Goal: Task Accomplishment & Management: Manage account settings

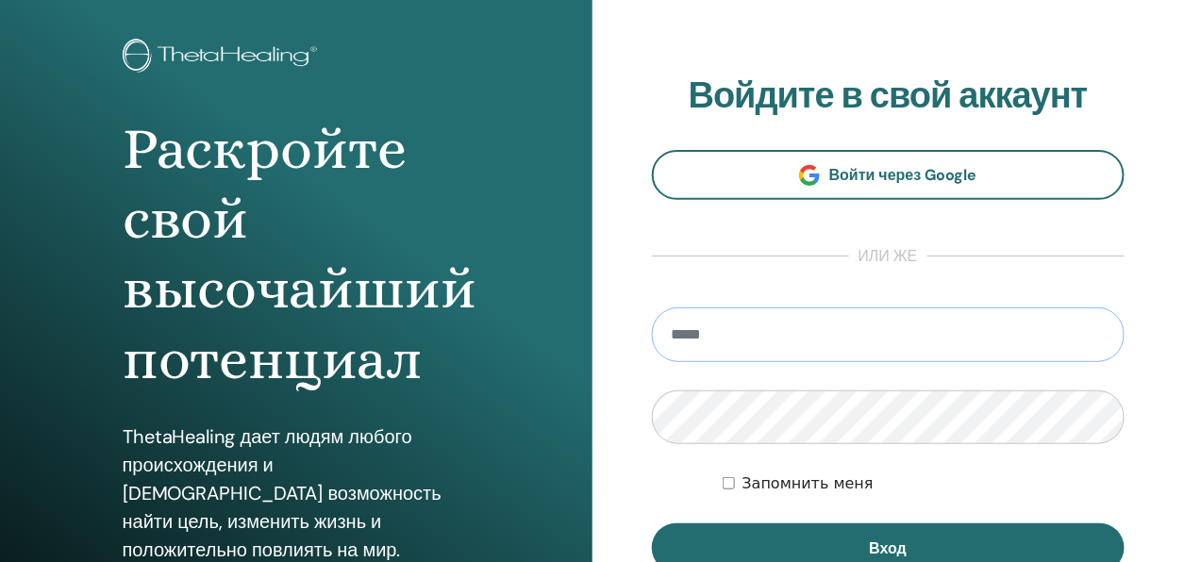
scroll to position [189, 0]
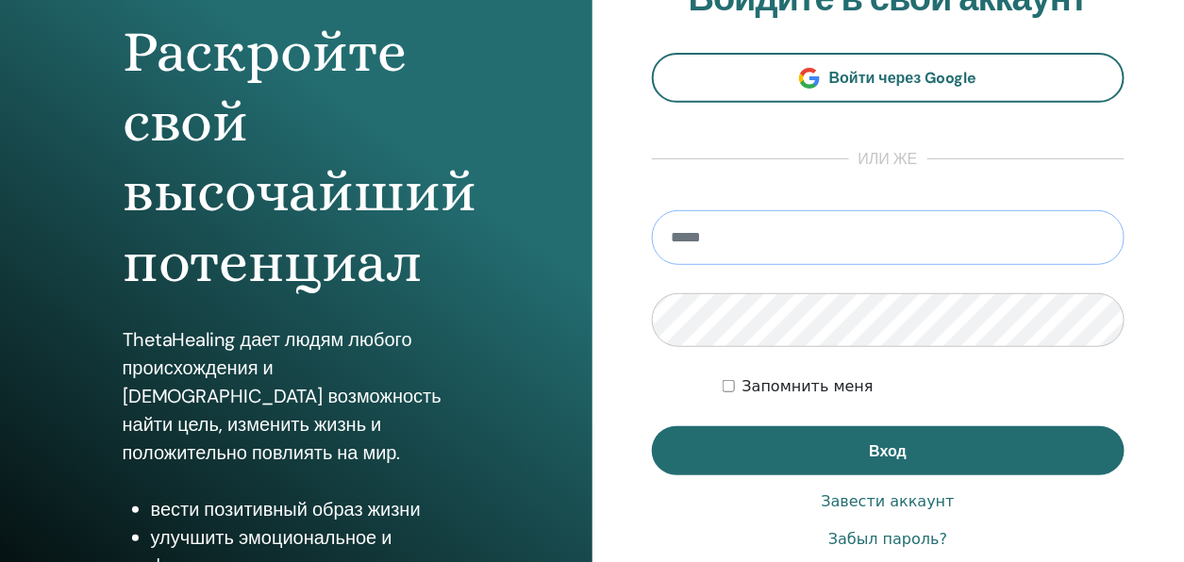
click at [698, 241] on input "email" at bounding box center [889, 237] width 474 height 55
type input "**********"
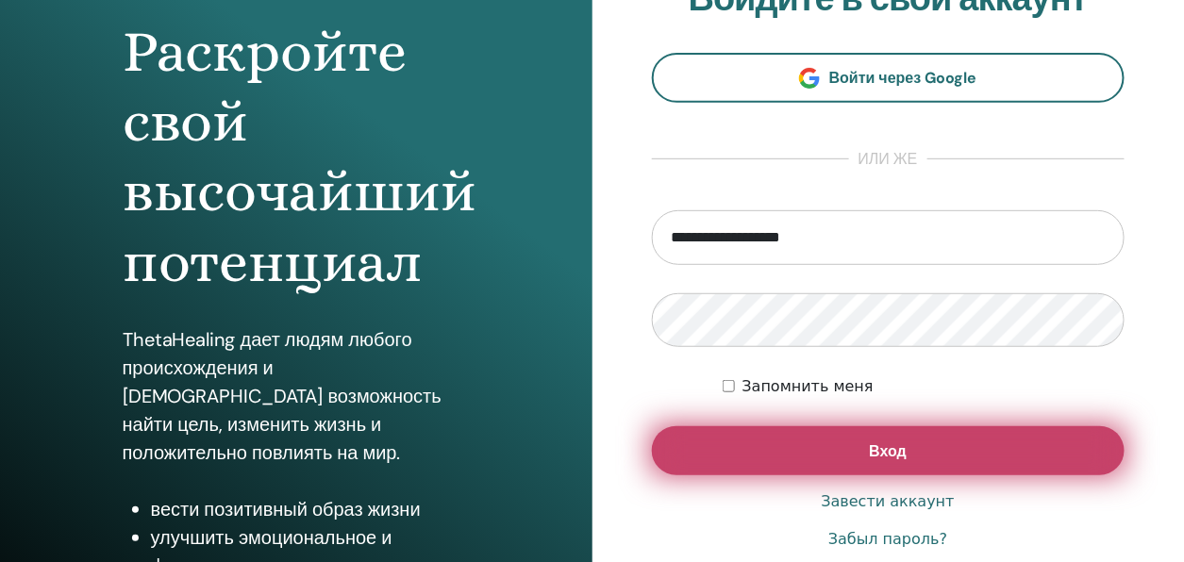
click at [892, 451] on span "Вход" at bounding box center [888, 451] width 38 height 20
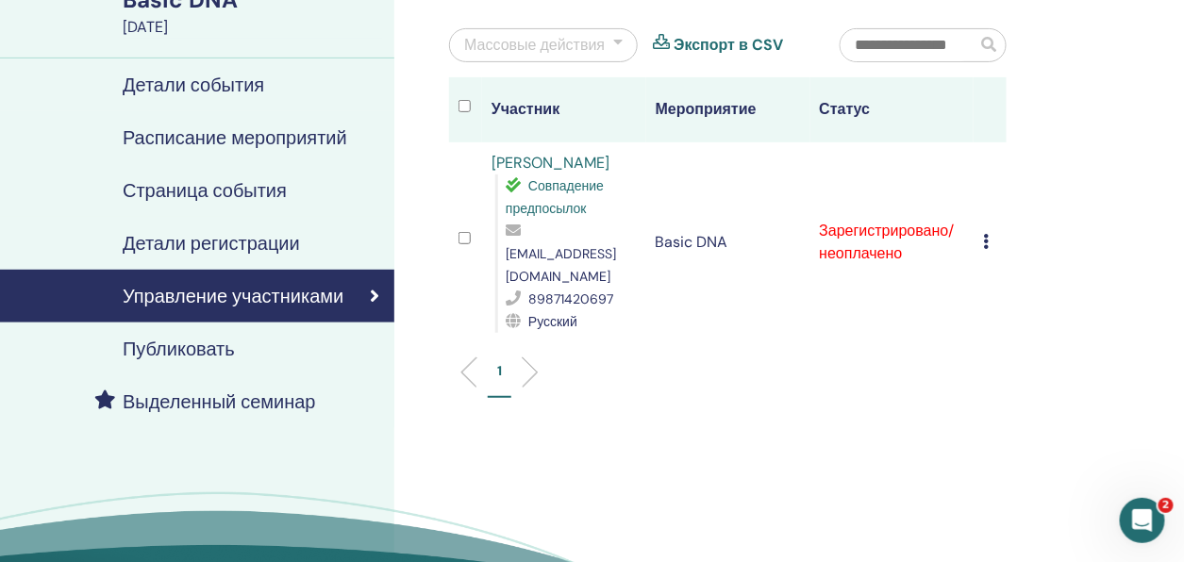
scroll to position [189, 0]
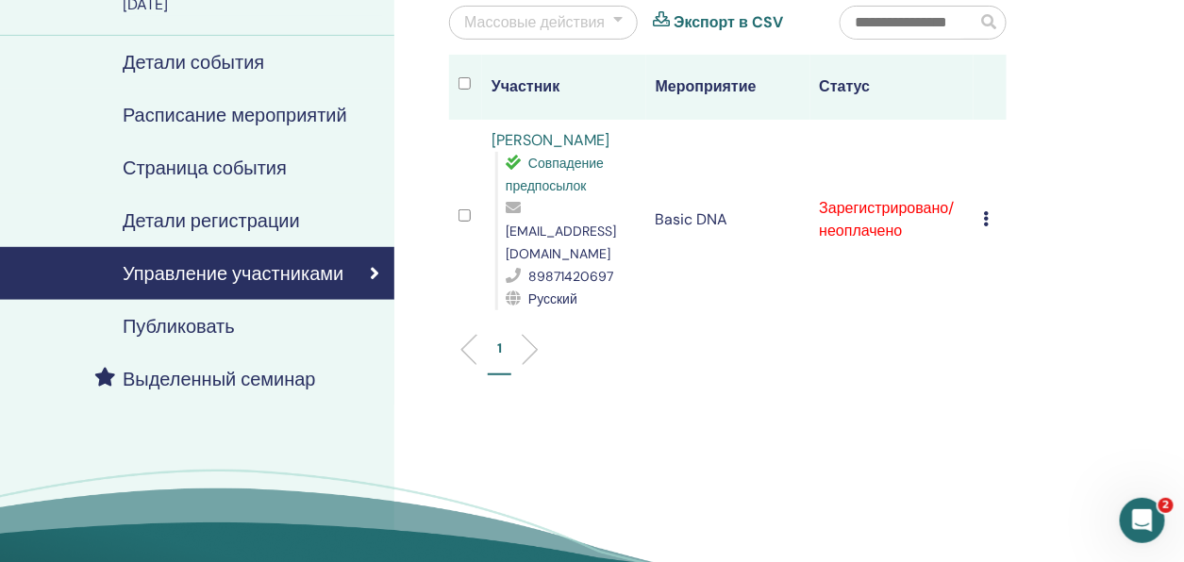
click at [986, 211] on icon at bounding box center [986, 218] width 6 height 15
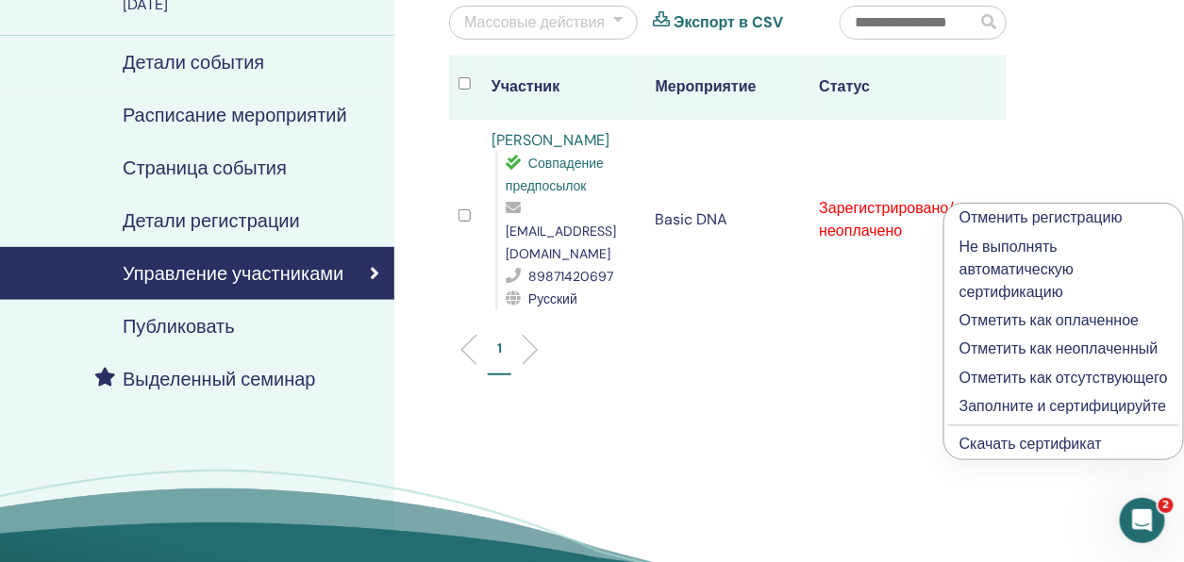
click at [982, 322] on p "Отметить как оплаченное" at bounding box center [1063, 320] width 208 height 23
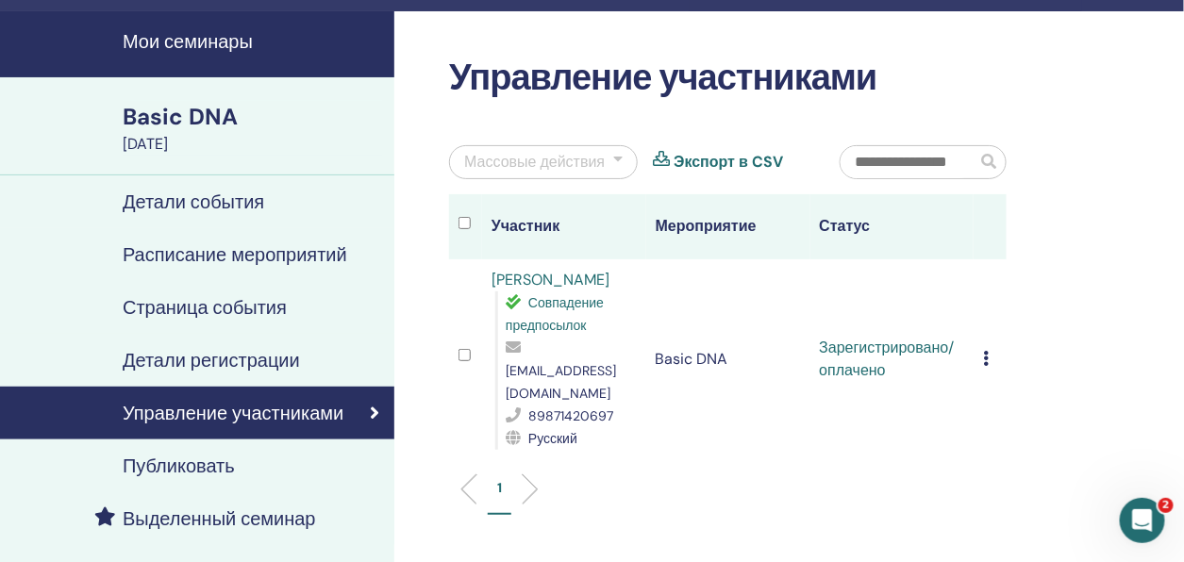
scroll to position [189, 0]
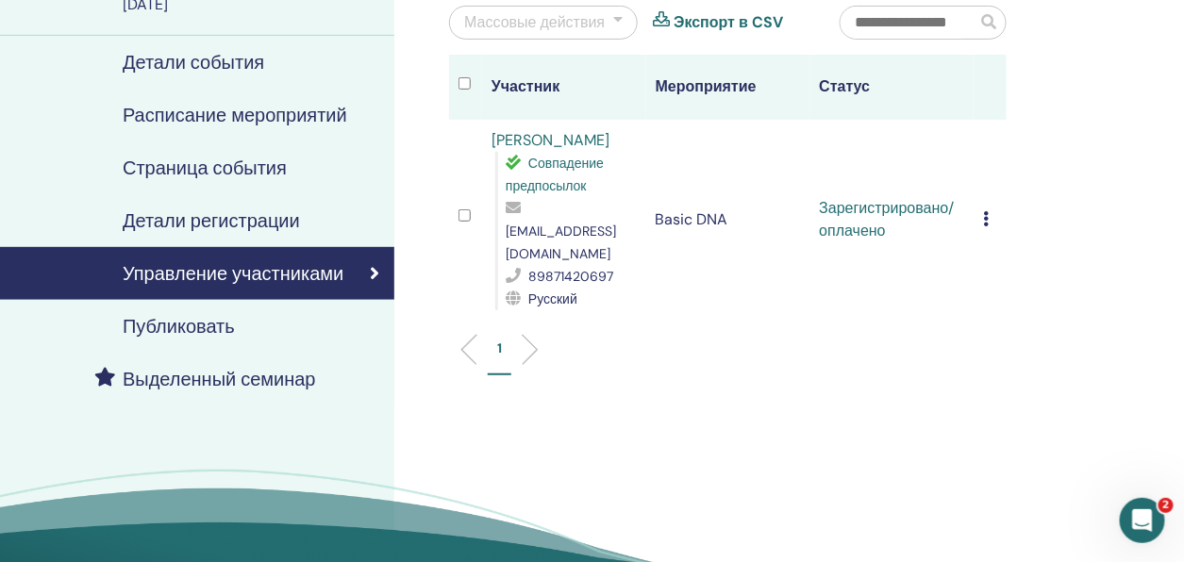
click at [978, 208] on td "Отменить регистрацию Не выполнять автоматическую сертификацию Отметить как опла…" at bounding box center [989, 220] width 33 height 200
click at [986, 211] on icon at bounding box center [986, 218] width 6 height 15
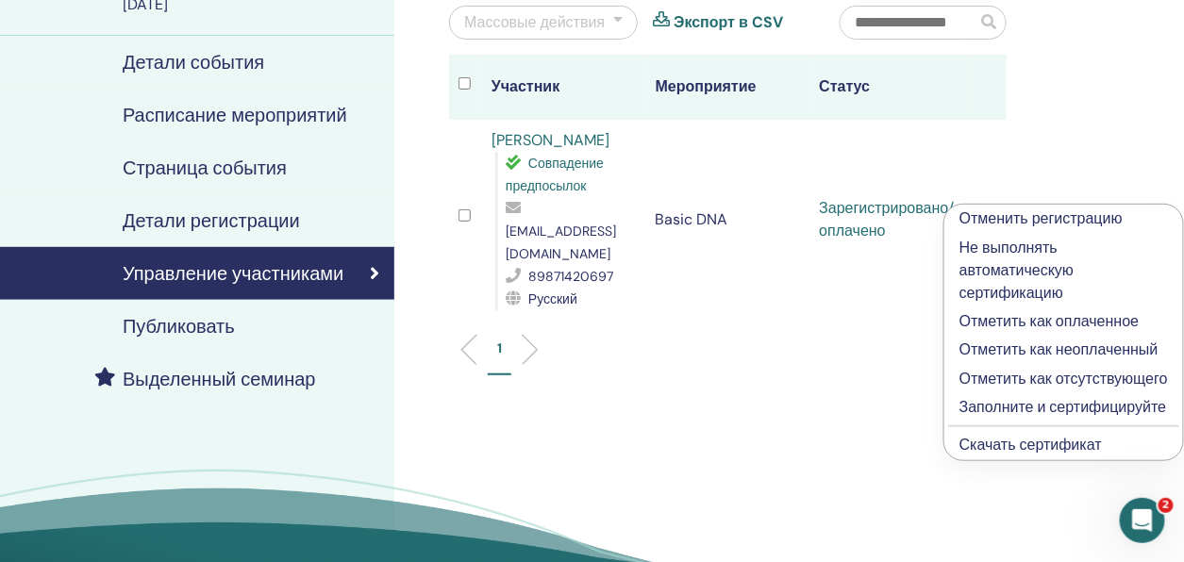
click at [979, 447] on link "Скачать сертификат" at bounding box center [1030, 445] width 142 height 20
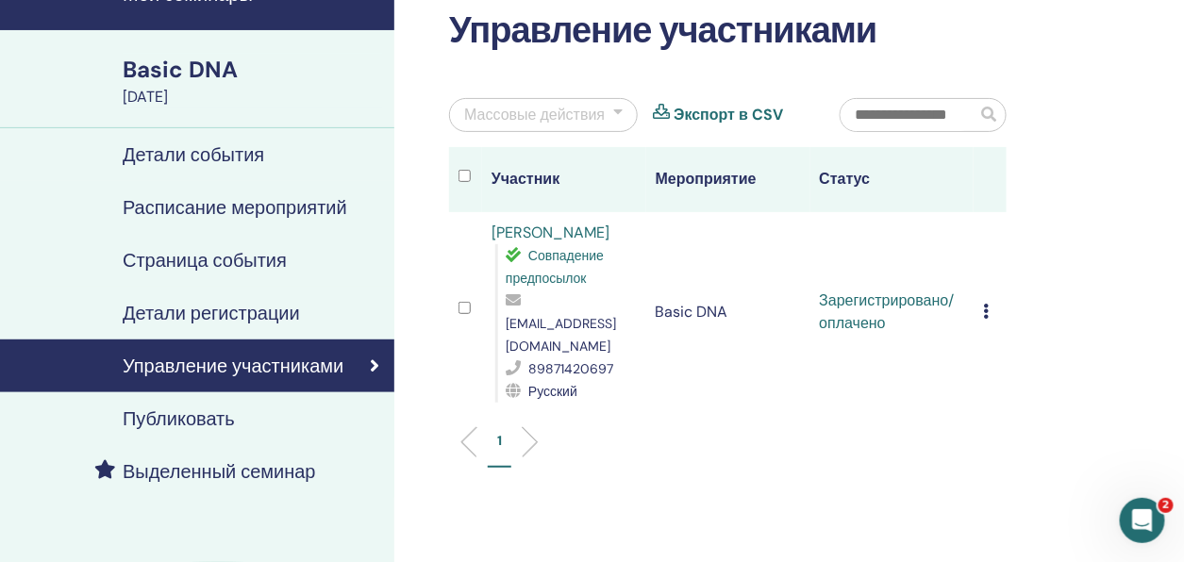
scroll to position [0, 0]
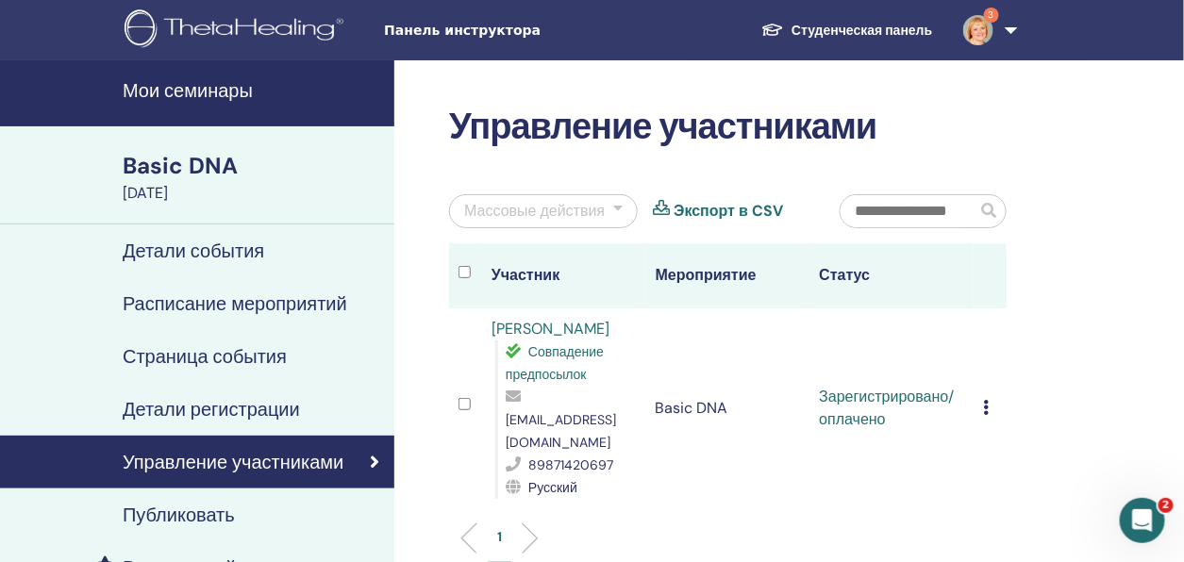
click at [175, 88] on h4 "Мои семинары" at bounding box center [253, 90] width 260 height 23
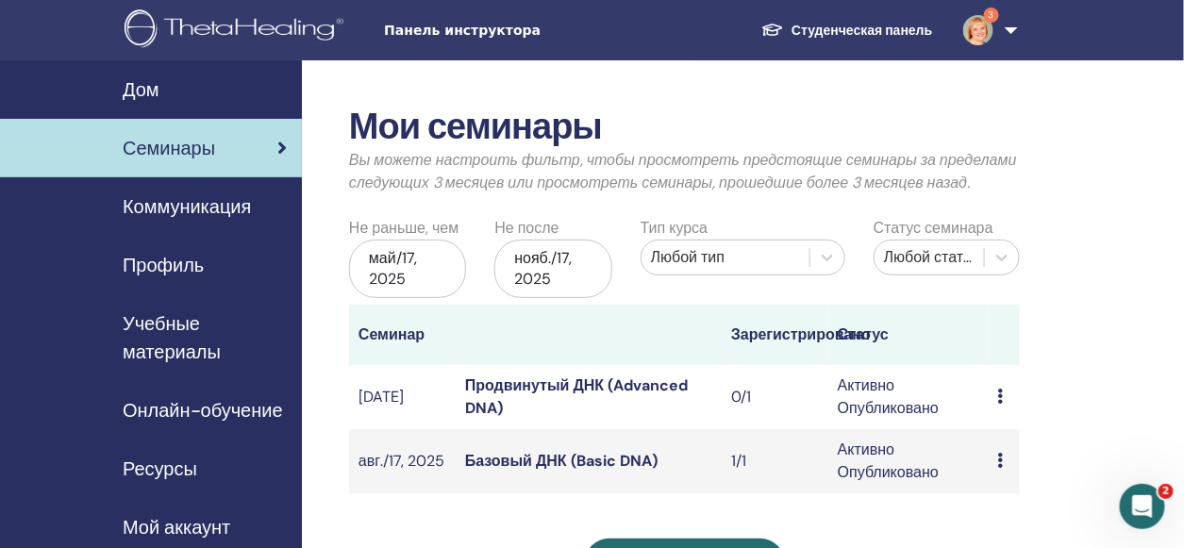
click at [1143, 505] on icon "Открыть службу сообщений Intercom" at bounding box center [1141, 505] width 13 height 15
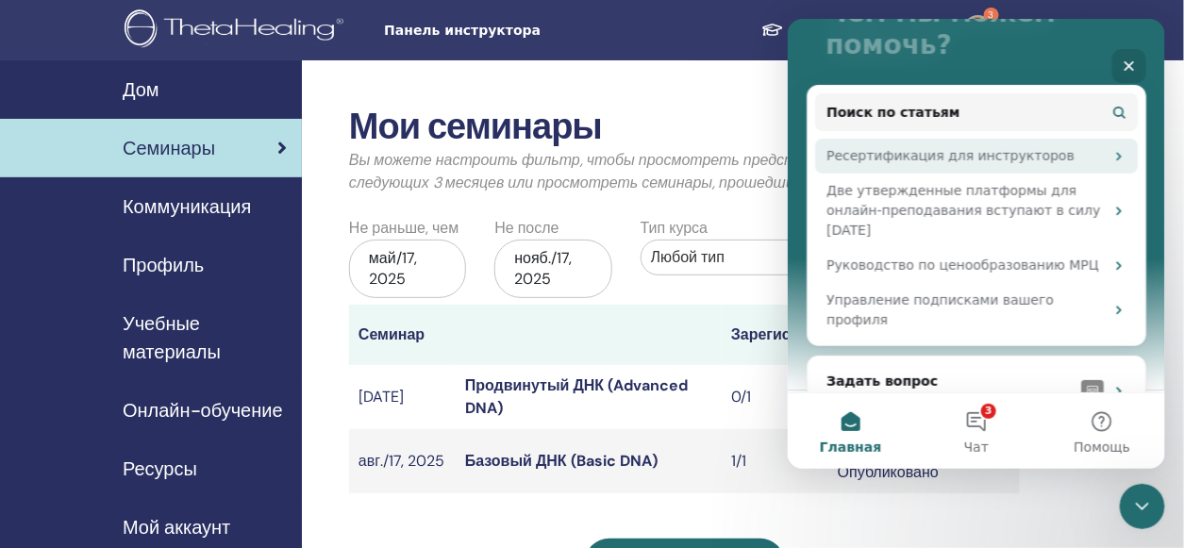
scroll to position [191, 0]
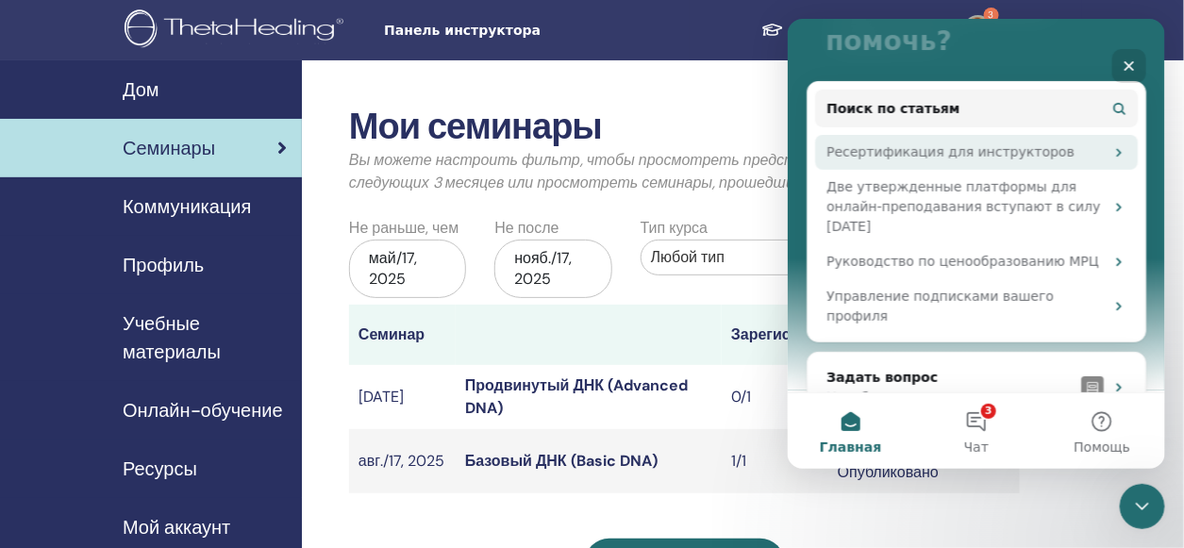
click at [1043, 152] on div "Ресертификация для инструкторов" at bounding box center [963, 151] width 277 height 20
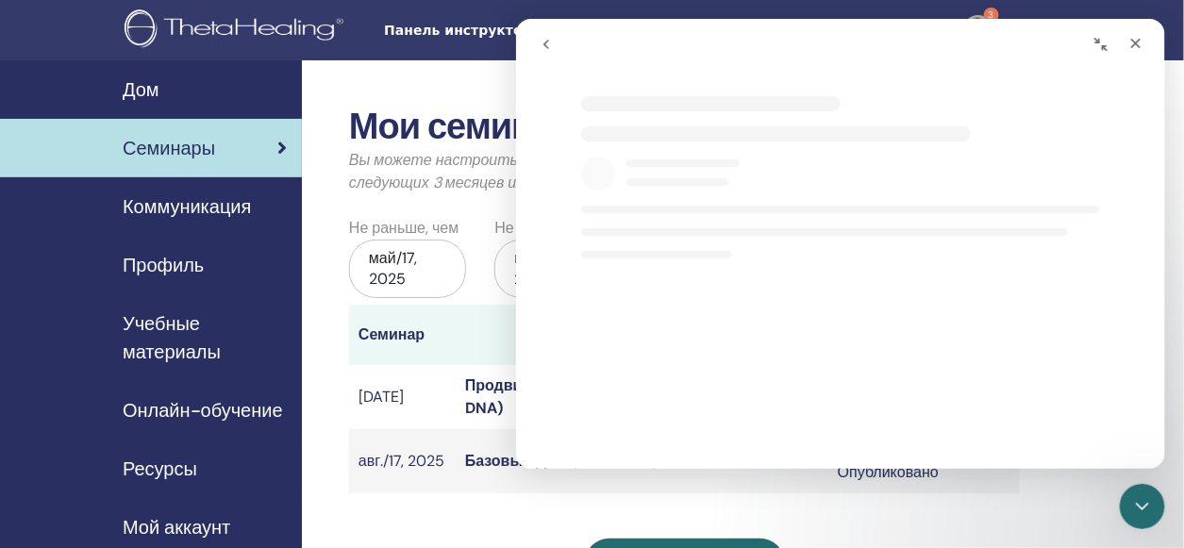
scroll to position [0, 0]
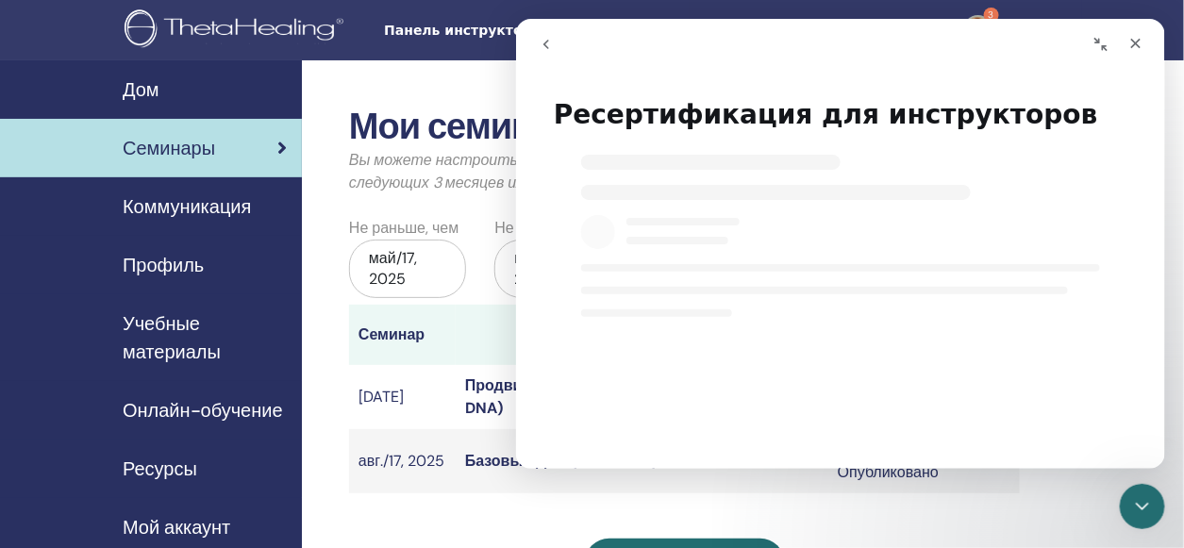
select select "**"
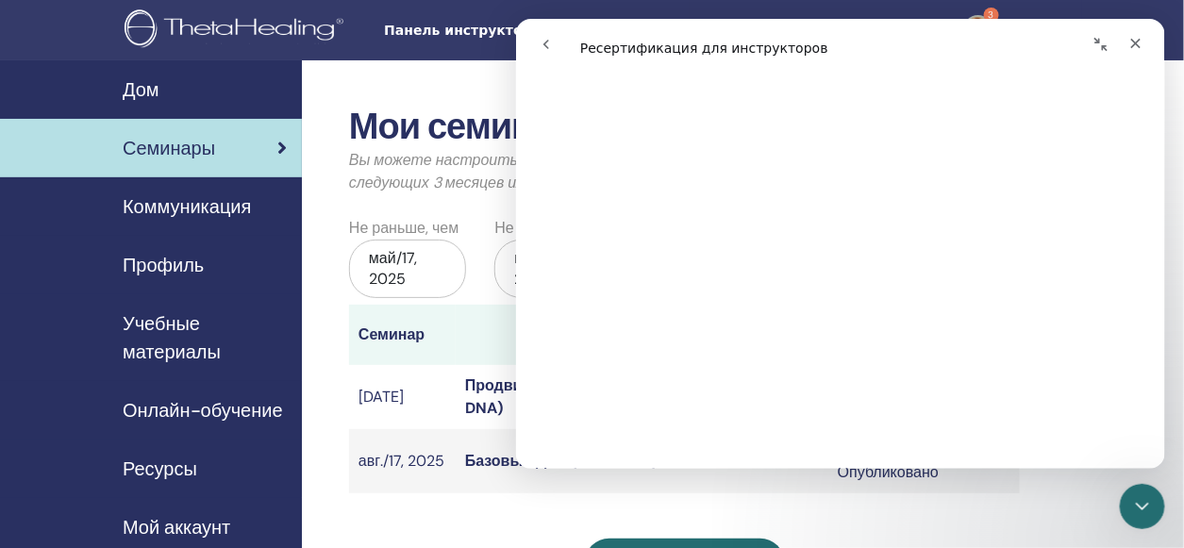
scroll to position [4811, 0]
click at [1135, 43] on icon "Закрыть" at bounding box center [1135, 43] width 10 height 10
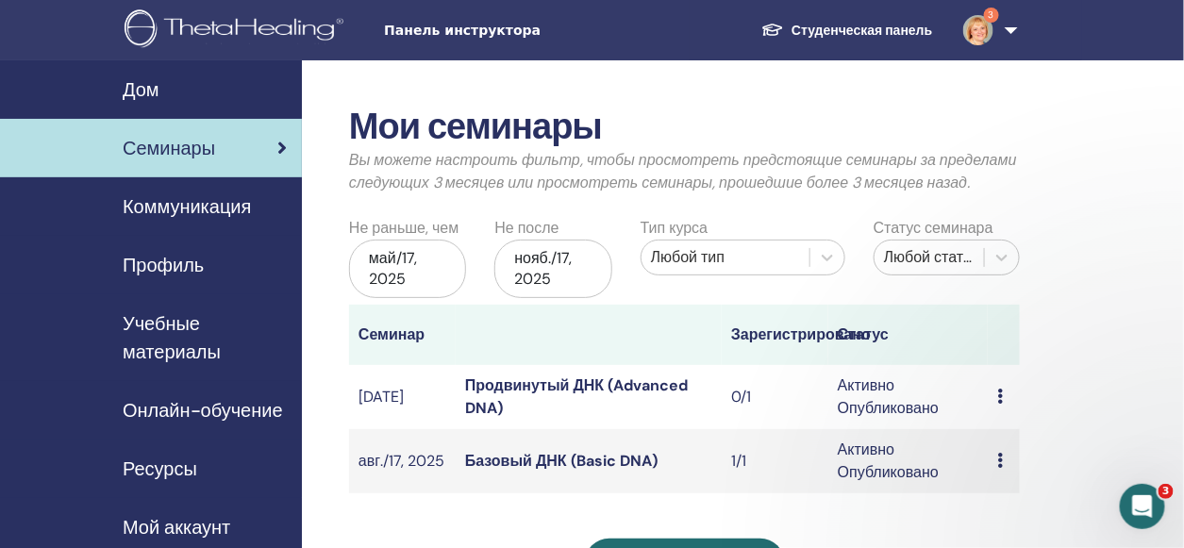
scroll to position [0, 0]
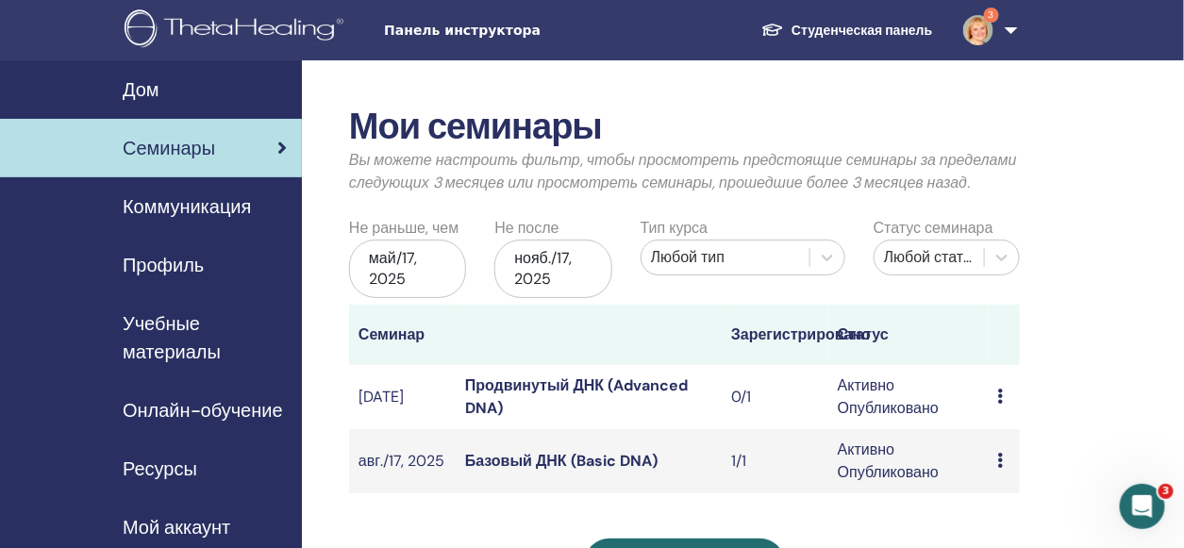
select select "**"
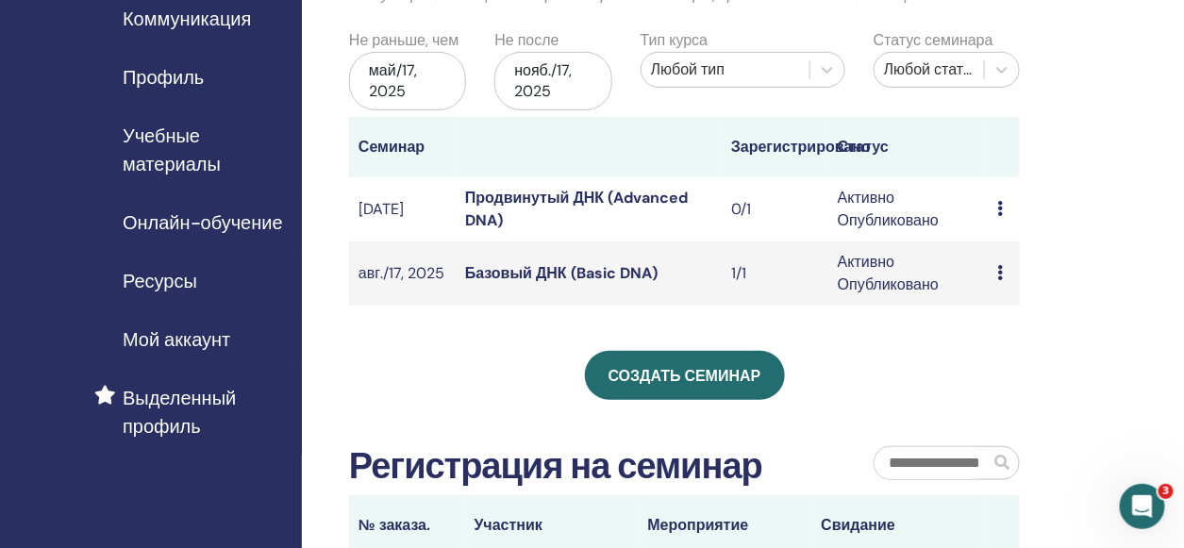
scroll to position [189, 0]
click at [532, 192] on link "Продвинутый ДНК (Advanced DNA)" at bounding box center [576, 208] width 223 height 42
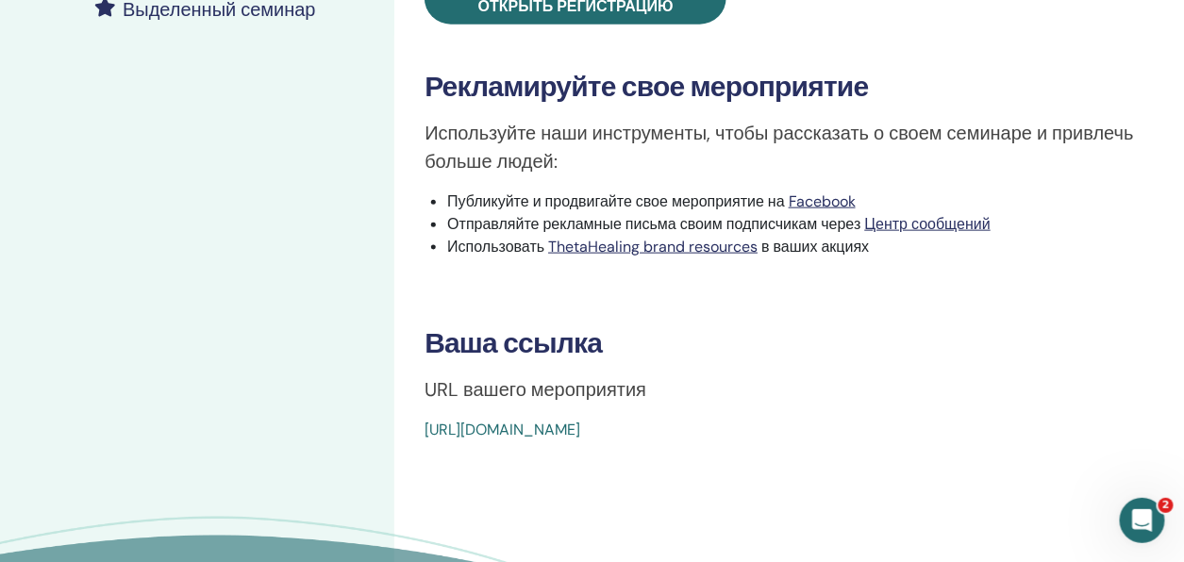
scroll to position [566, 0]
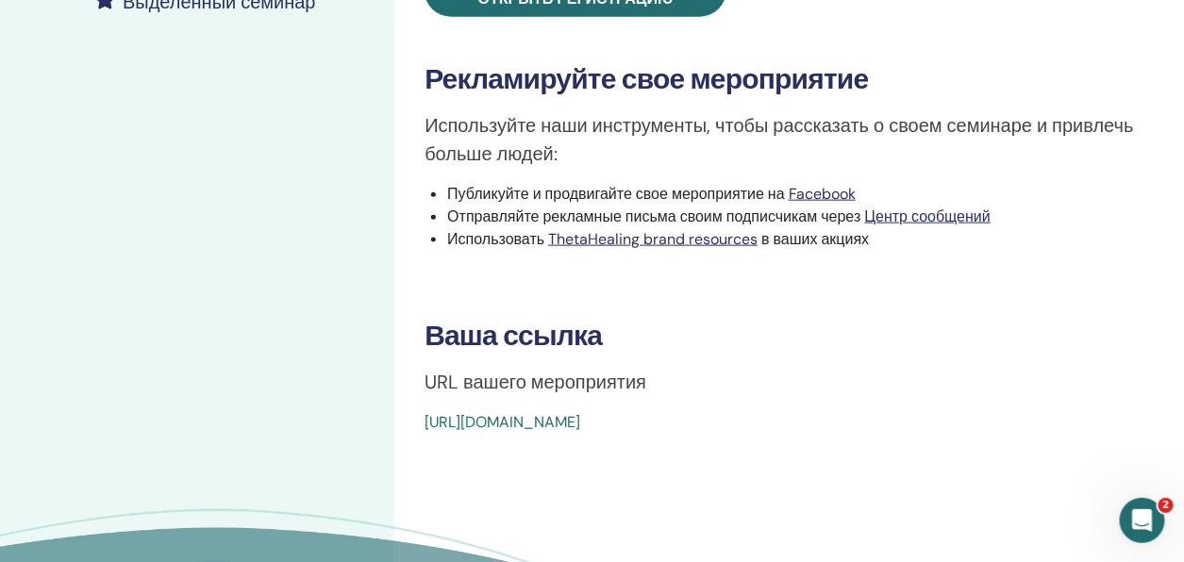
drag, startPoint x: 417, startPoint y: 418, endPoint x: 861, endPoint y: 420, distance: 444.3
drag, startPoint x: 769, startPoint y: 418, endPoint x: 790, endPoint y: 457, distance: 45.2
click at [790, 457] on div "Advanced DNA Тип события Лично Статус события Активно Опубликовано Регистрации …" at bounding box center [789, 96] width 790 height 1204
drag, startPoint x: 442, startPoint y: 422, endPoint x: 824, endPoint y: 446, distance: 382.8
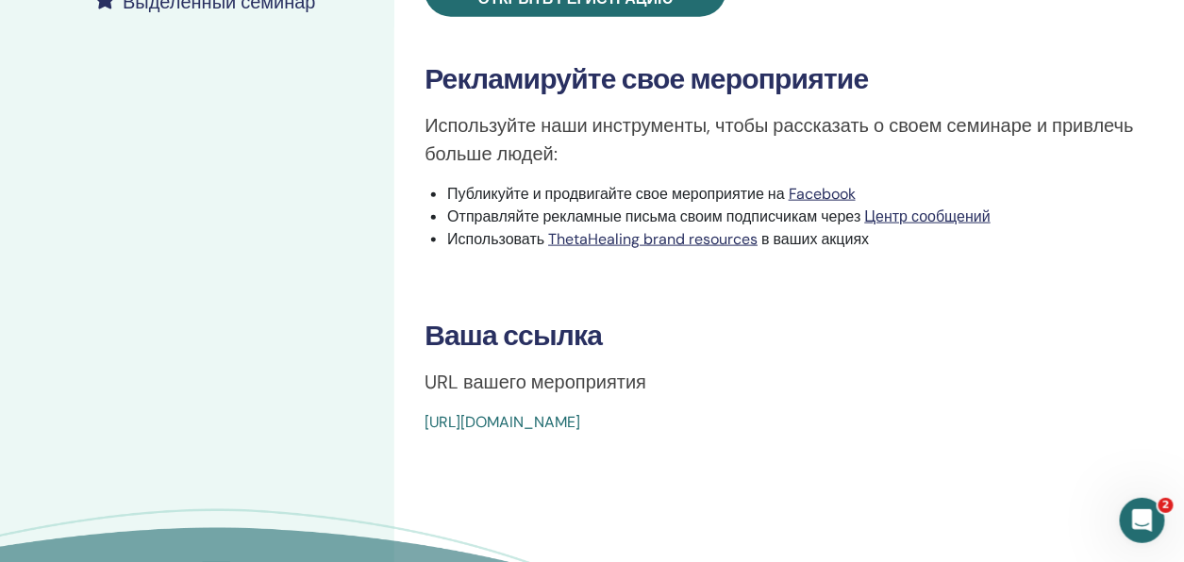
click at [818, 448] on div "Advanced DNA Тип события Лично Статус события Активно Опубликовано Регистрации …" at bounding box center [789, 96] width 790 height 1204
copy link "https://www.thetahealing.com/seminar-374942-details.html"
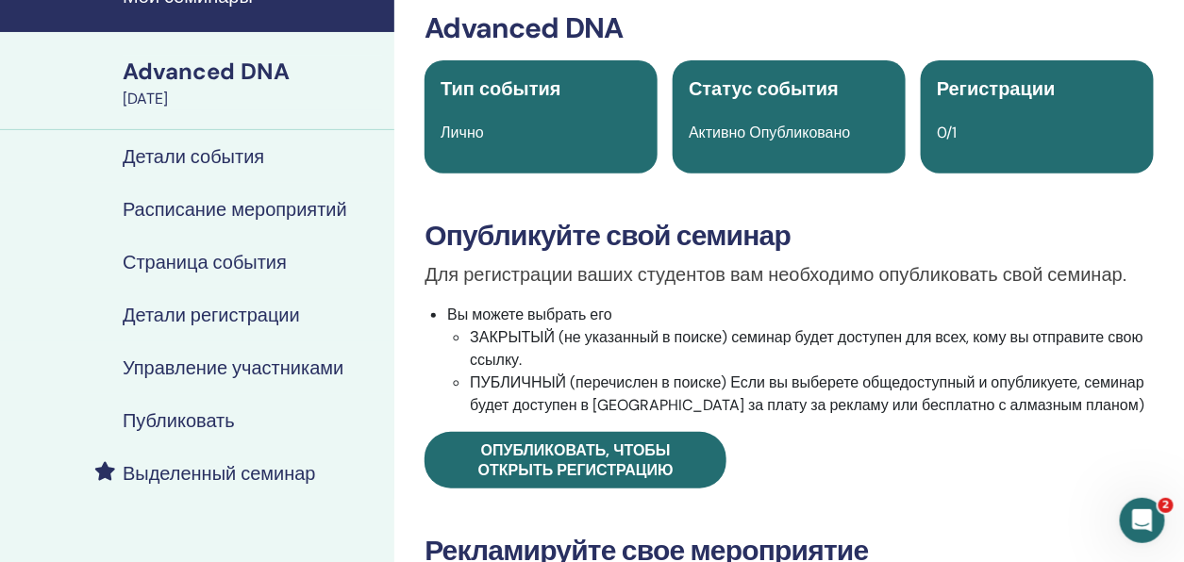
scroll to position [0, 0]
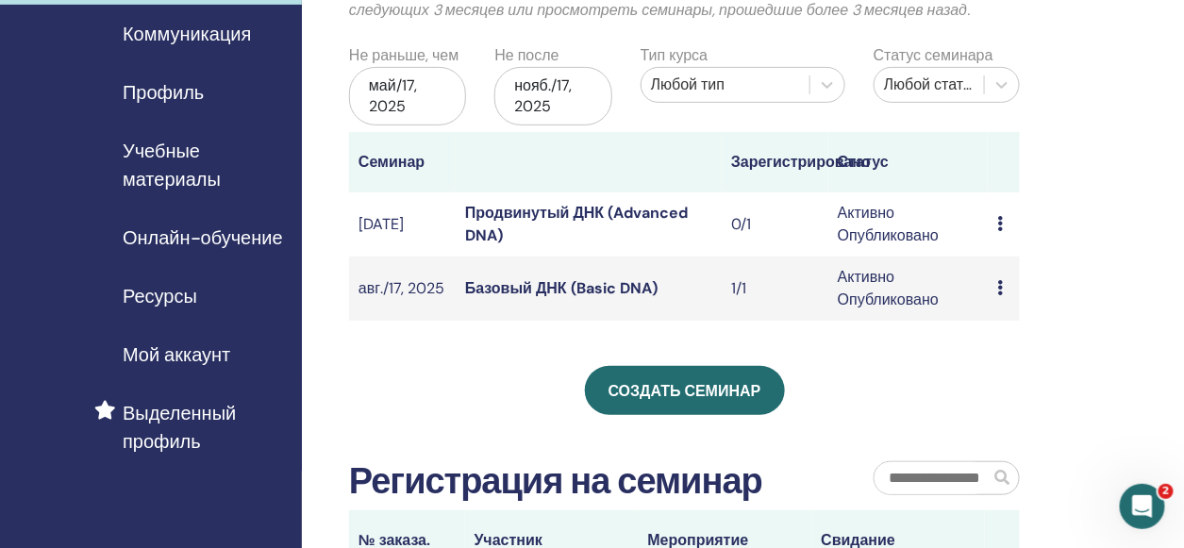
scroll to position [189, 0]
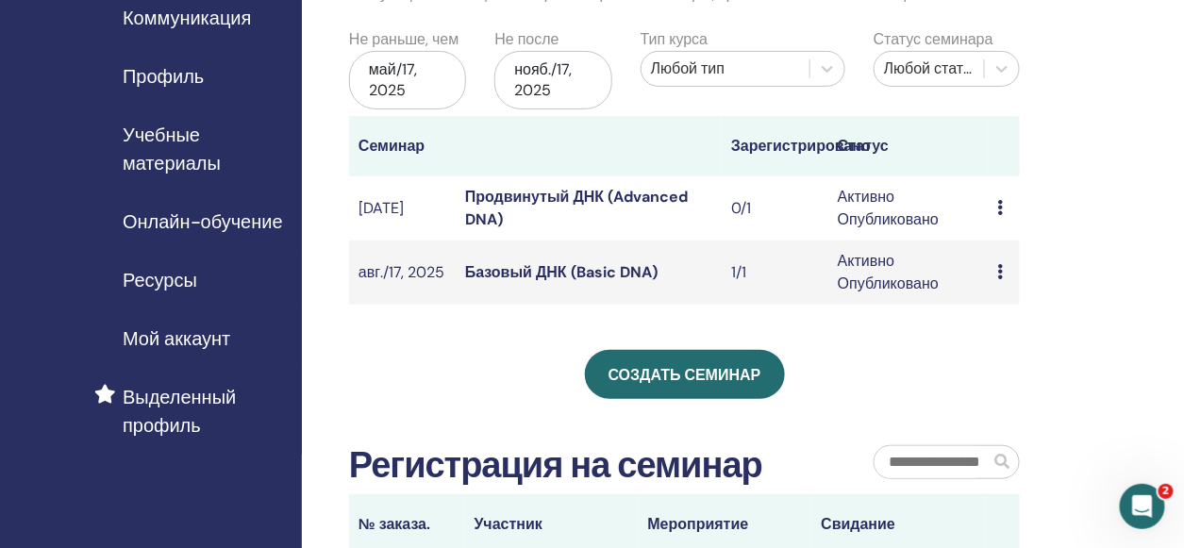
click at [539, 195] on link "Продвинутый ДНК (Advanced DNA)" at bounding box center [576, 208] width 223 height 42
click at [570, 273] on link "Базовый ДНК (Basic DNA)" at bounding box center [561, 272] width 192 height 20
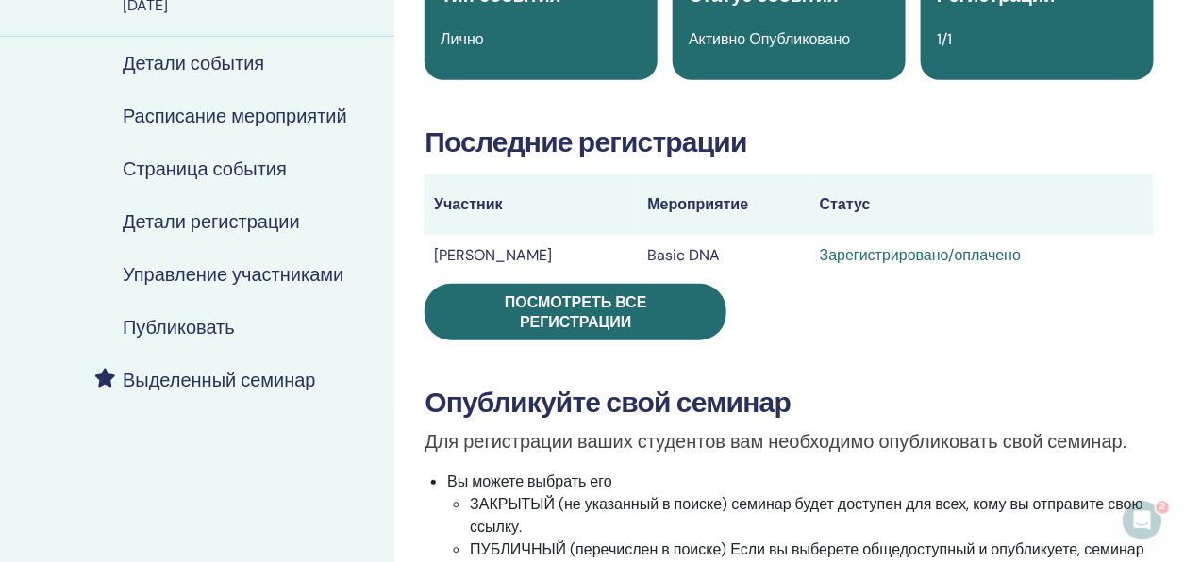
scroll to position [189, 0]
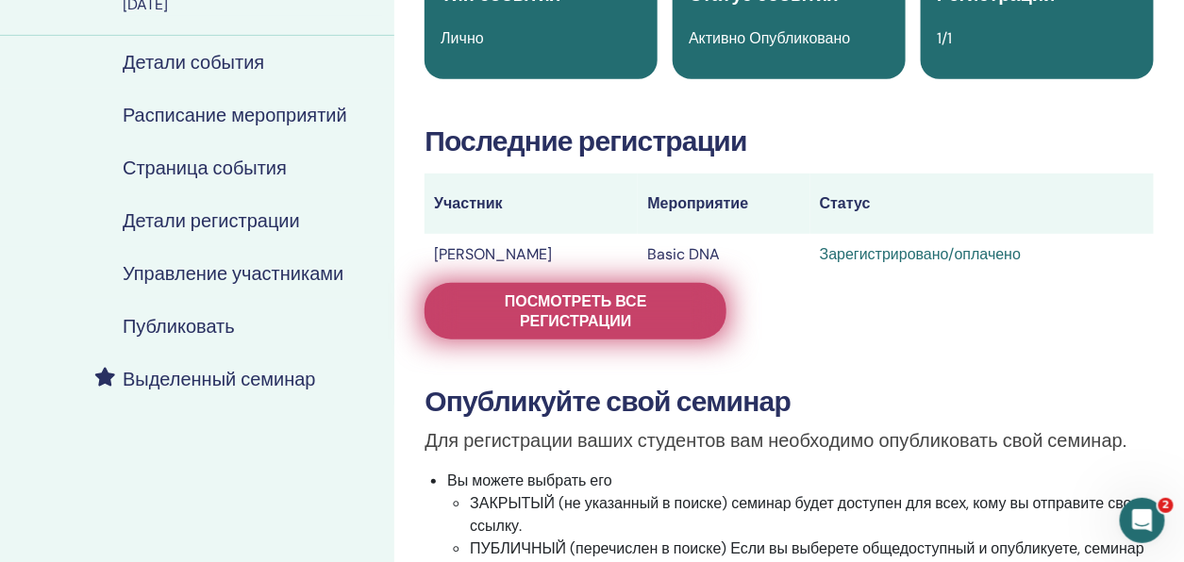
click at [623, 324] on span "Посмотреть все регистрации" at bounding box center [575, 311] width 255 height 40
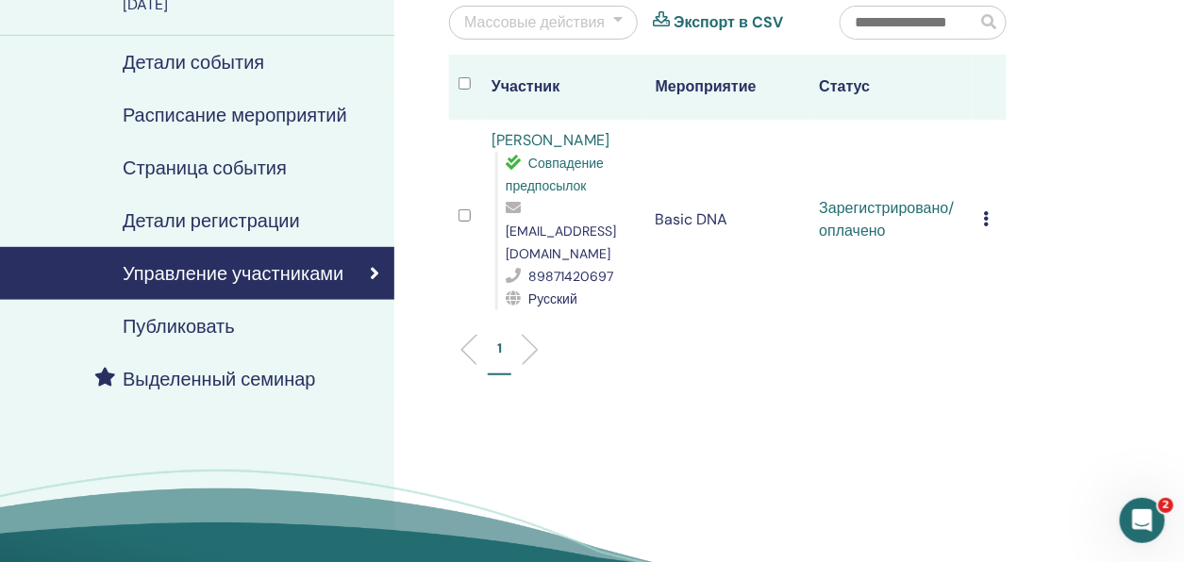
click at [985, 211] on icon at bounding box center [986, 218] width 6 height 15
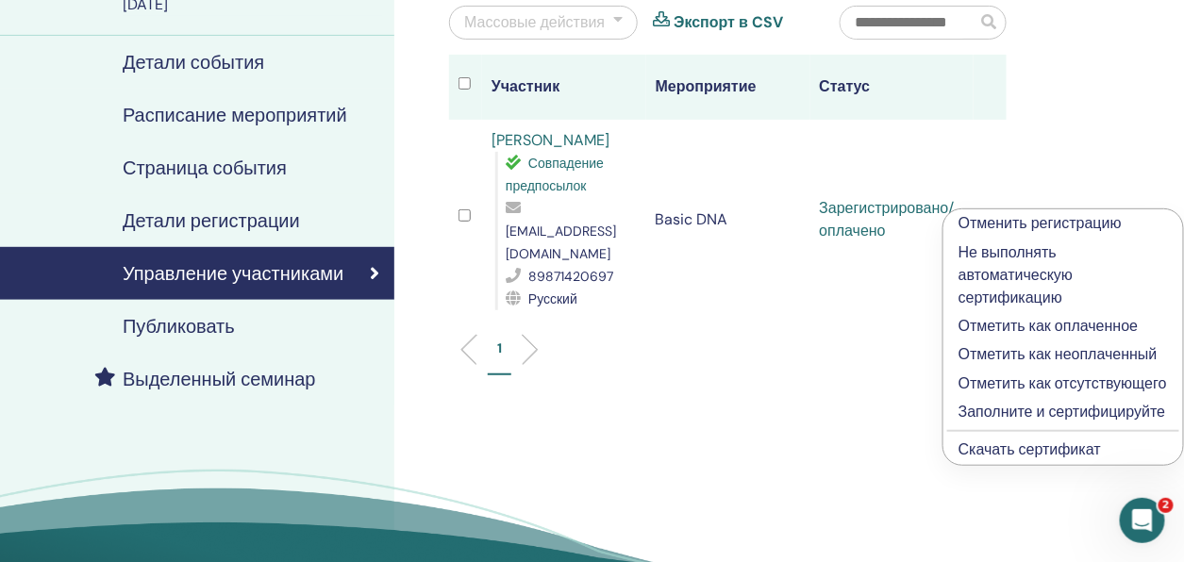
click at [1001, 414] on p "Заполните и сертифицируйте" at bounding box center [1062, 412] width 209 height 23
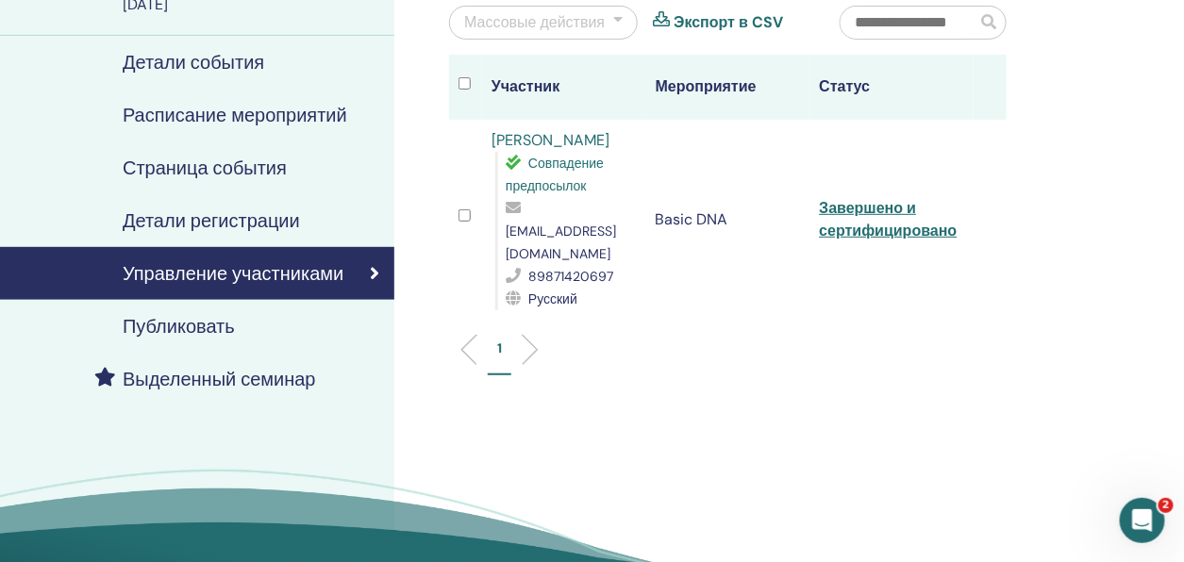
click at [531, 334] on li at bounding box center [523, 350] width 32 height 32
click at [464, 334] on li at bounding box center [476, 350] width 32 height 32
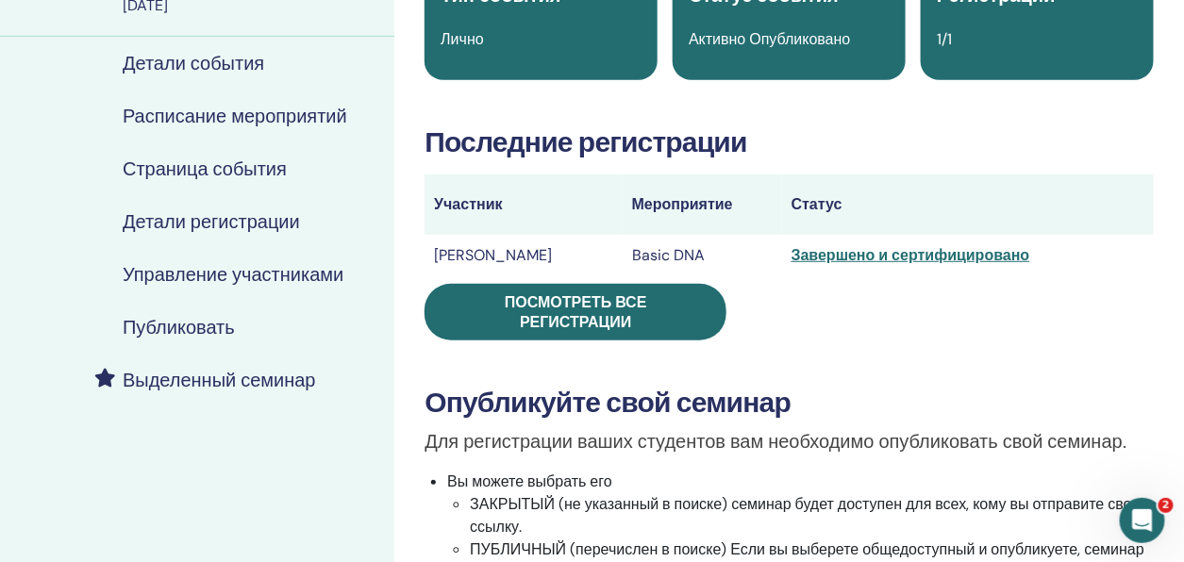
scroll to position [189, 0]
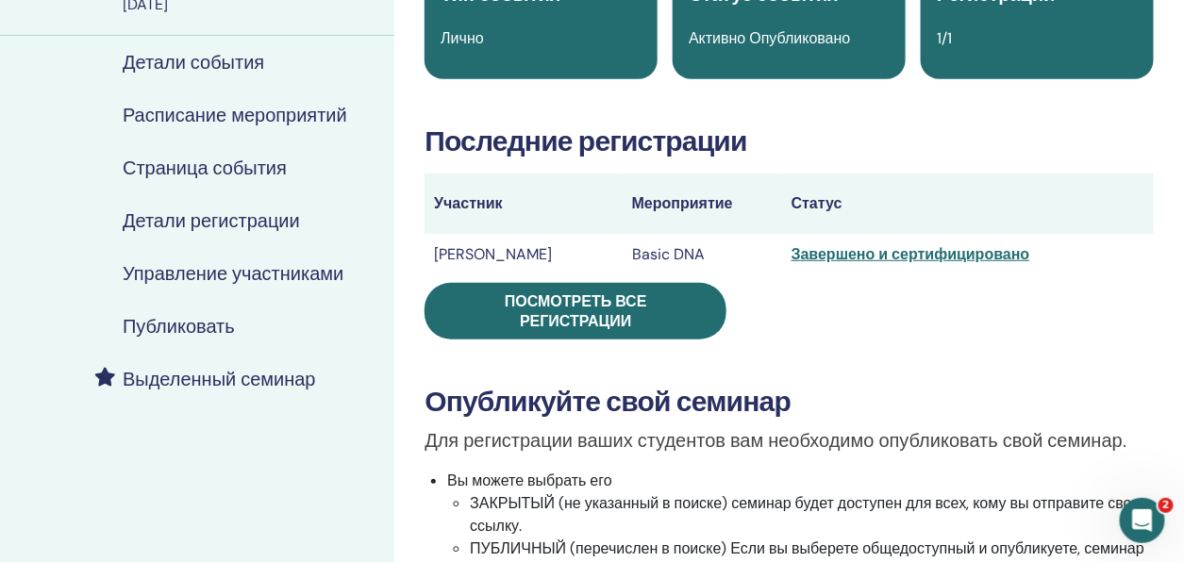
click at [224, 222] on h4 "Детали регистрации" at bounding box center [211, 220] width 177 height 23
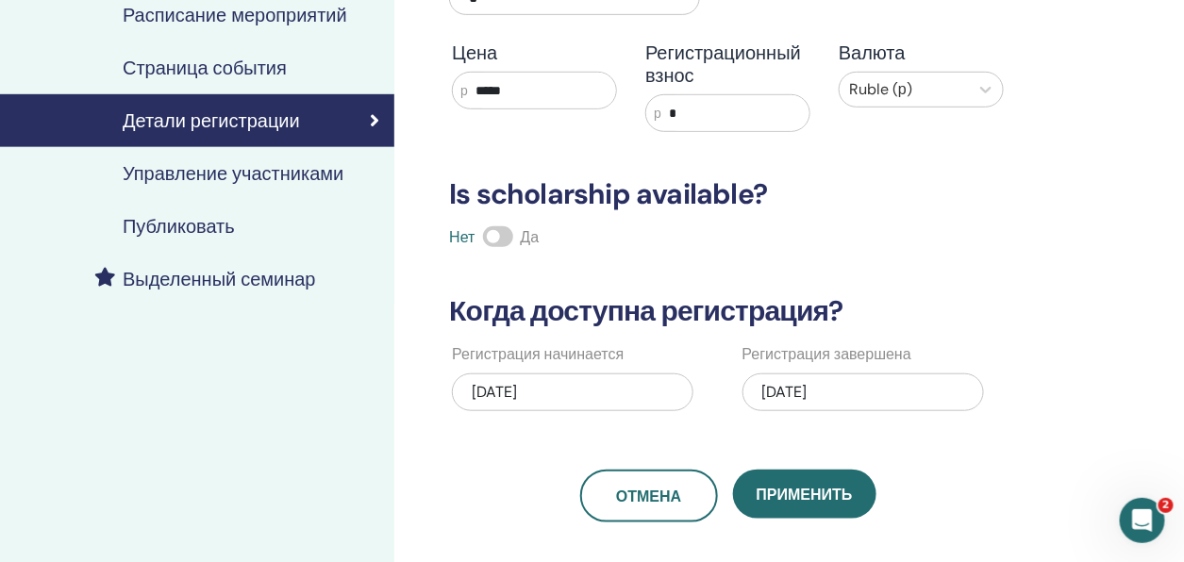
scroll to position [94, 0]
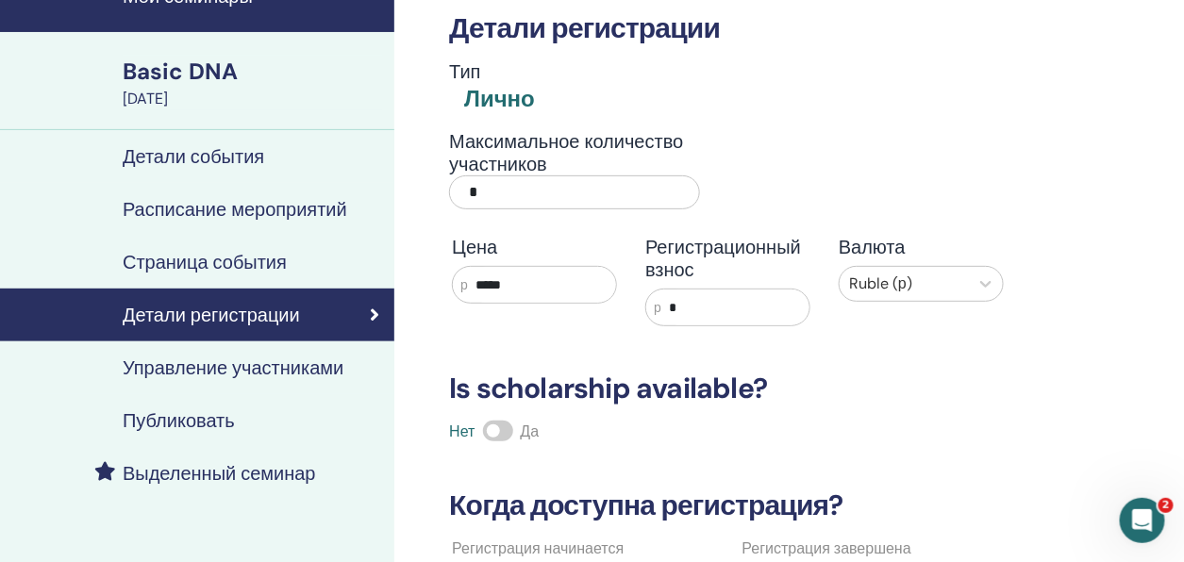
click at [200, 373] on h4 "Управление участниками" at bounding box center [233, 368] width 221 height 23
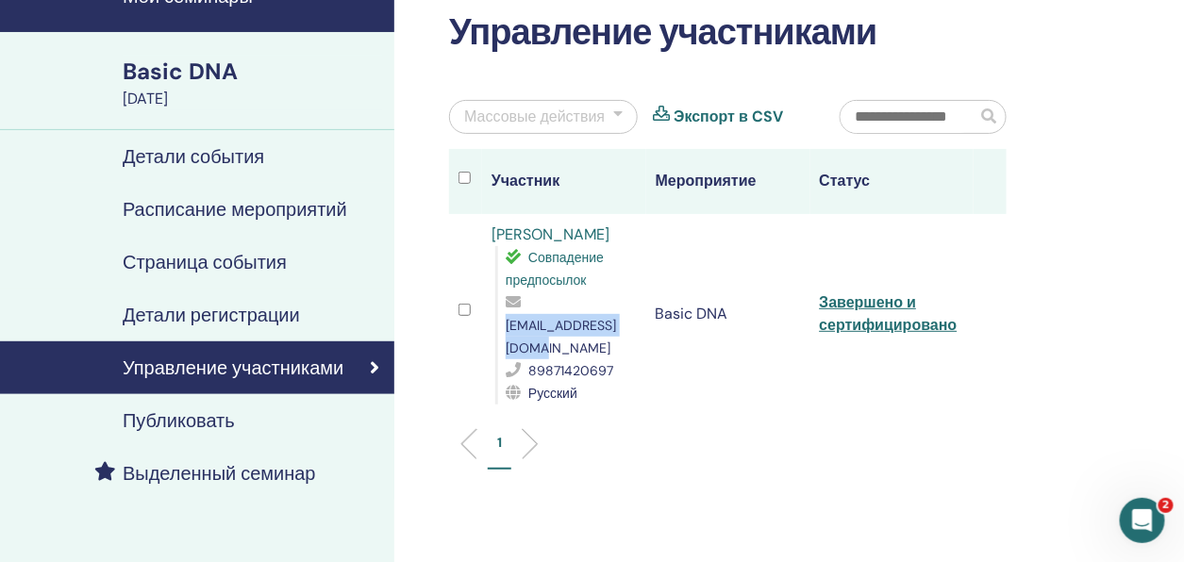
drag, startPoint x: 642, startPoint y: 324, endPoint x: 507, endPoint y: 323, distance: 135.8
click at [507, 323] on span "[EMAIL_ADDRESS][DOMAIN_NAME]" at bounding box center [561, 337] width 110 height 40
copy span "[EMAIL_ADDRESS][DOMAIN_NAME]"
click at [882, 295] on link "Завершено и сертифицировано" at bounding box center [889, 313] width 138 height 42
